Goal: Navigation & Orientation: Find specific page/section

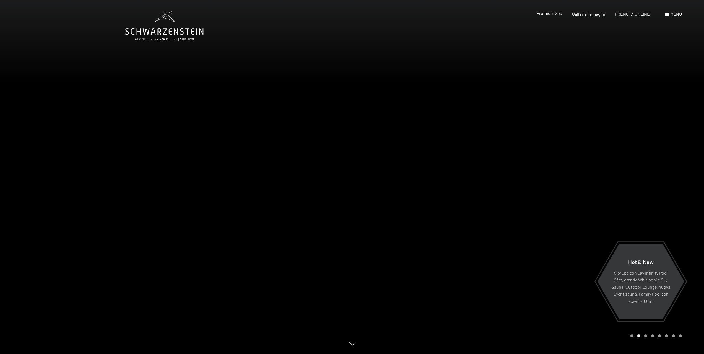
click at [553, 14] on span "Premium Spa" at bounding box center [549, 13] width 25 height 5
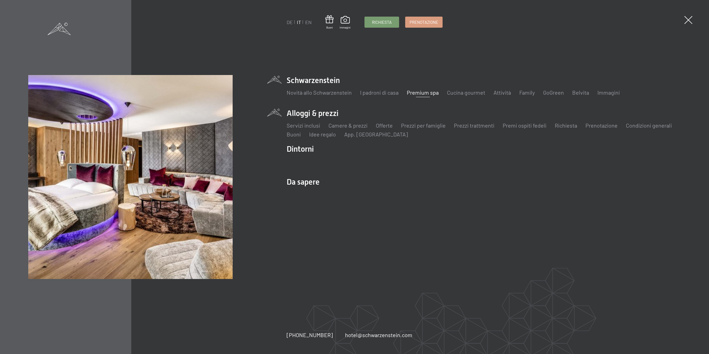
click at [319, 113] on li "Alloggi & prezzi Servizi inclusi Camere & prezzi Lista Offerte Lista Prezzi per…" at bounding box center [483, 123] width 394 height 30
click at [354, 125] on link "Camere & prezzi" at bounding box center [347, 125] width 39 height 7
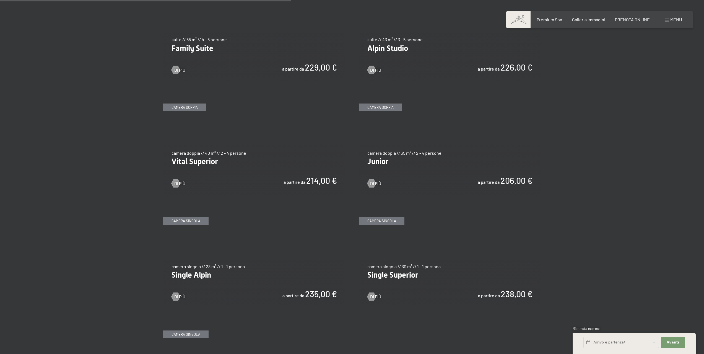
scroll to position [720, 0]
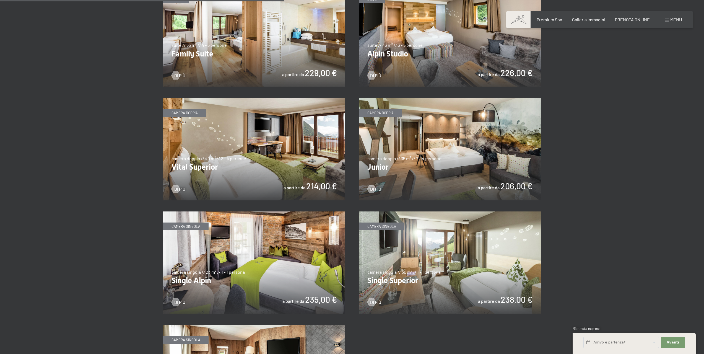
click at [459, 159] on img at bounding box center [450, 149] width 182 height 102
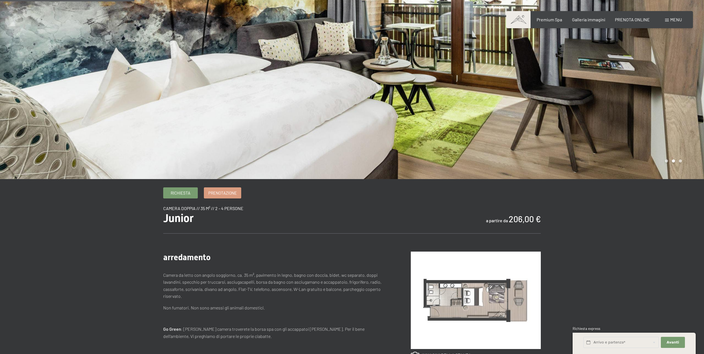
scroll to position [138, 0]
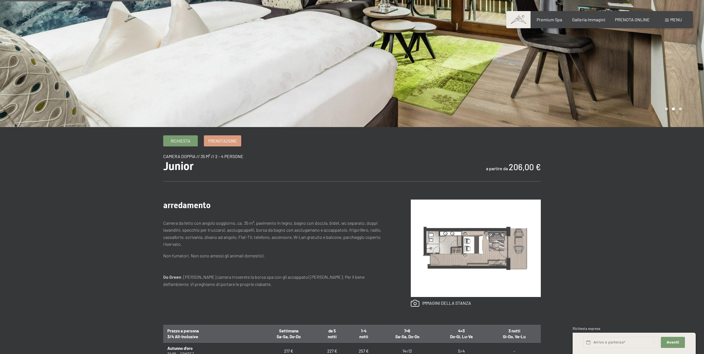
click at [472, 244] on img at bounding box center [476, 248] width 130 height 97
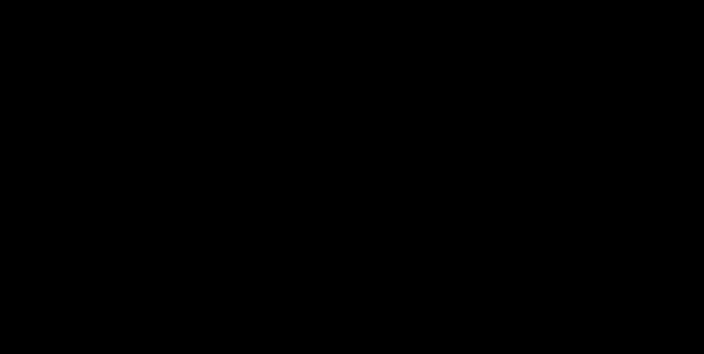
click at [472, 244] on div at bounding box center [352, 177] width 704 height 354
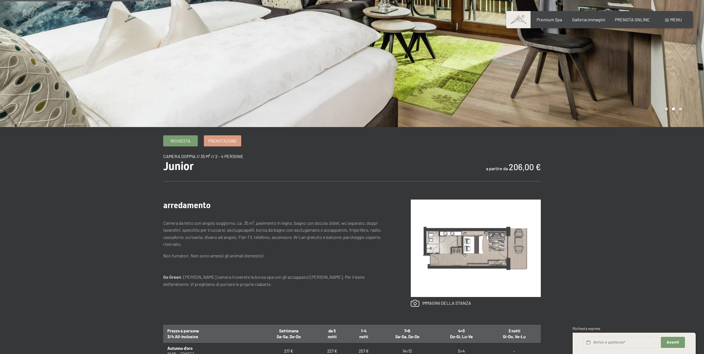
click at [483, 244] on img at bounding box center [476, 248] width 130 height 97
